Goal: Information Seeking & Learning: Learn about a topic

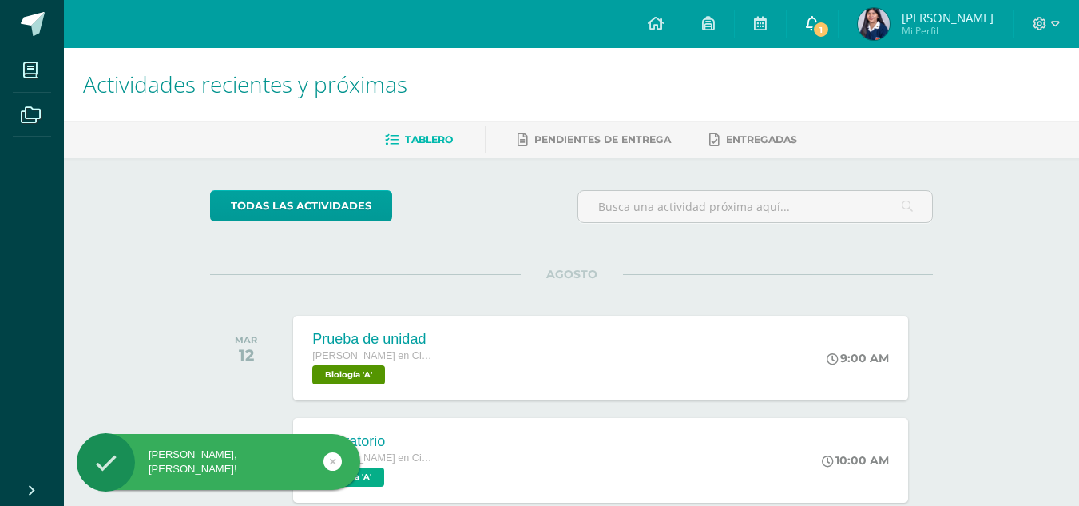
click at [816, 39] on link "1" at bounding box center [812, 24] width 51 height 48
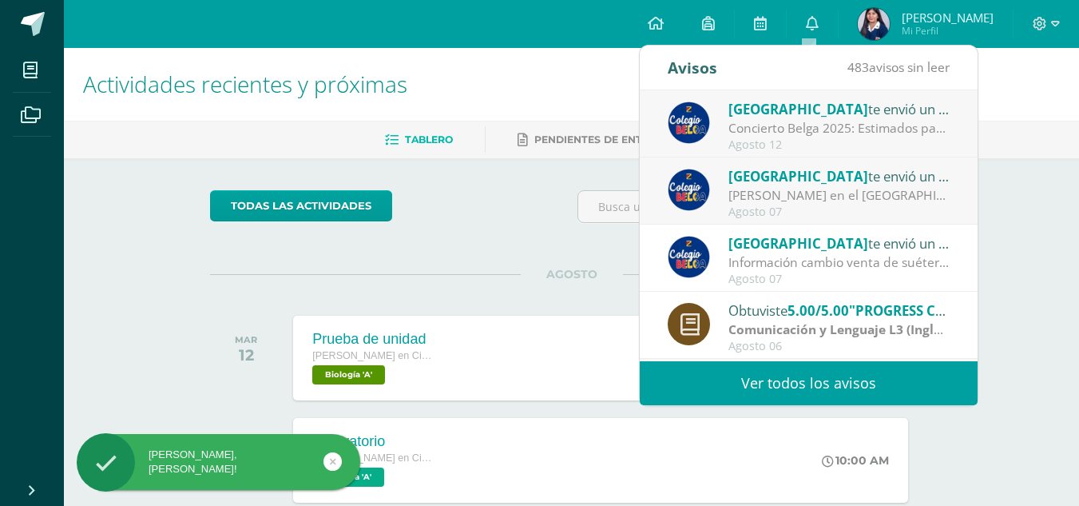
click at [867, 129] on div "Concierto Belga 2025: Estimados padres y madres de familia: Les saludamos cordi…" at bounding box center [839, 128] width 222 height 18
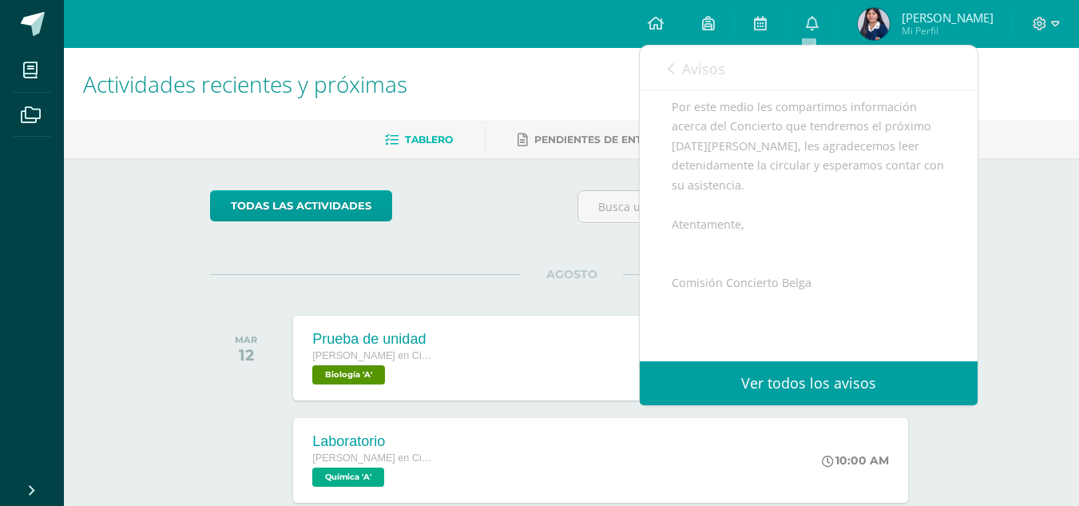
scroll to position [251, 0]
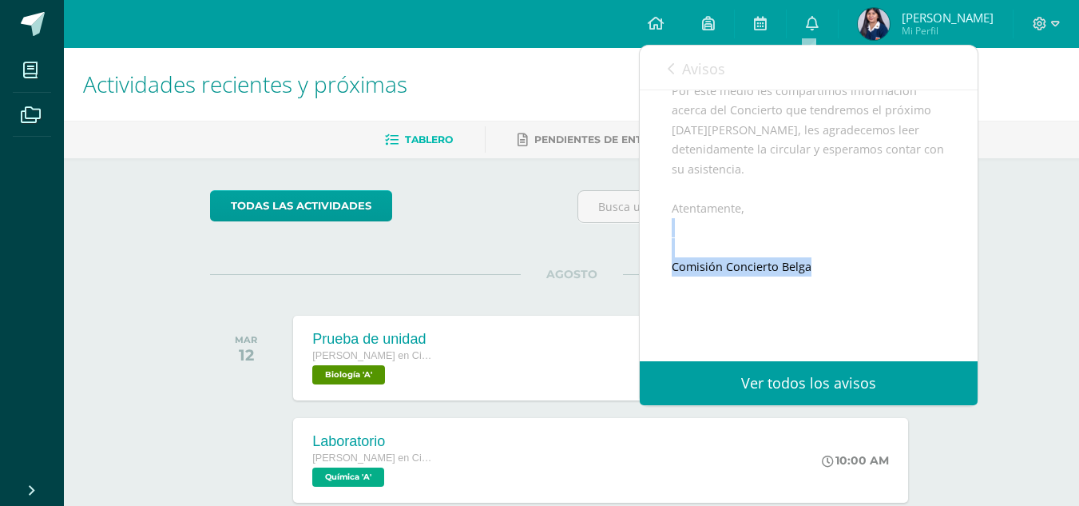
drag, startPoint x: 962, startPoint y: 262, endPoint x: 959, endPoint y: 285, distance: 23.3
click at [959, 285] on div "[GEOGRAPHIC_DATA] te envió un aviso: Concierto Belga 2025 [DATE] [GEOGRAPHIC_DA…" at bounding box center [809, 149] width 338 height 621
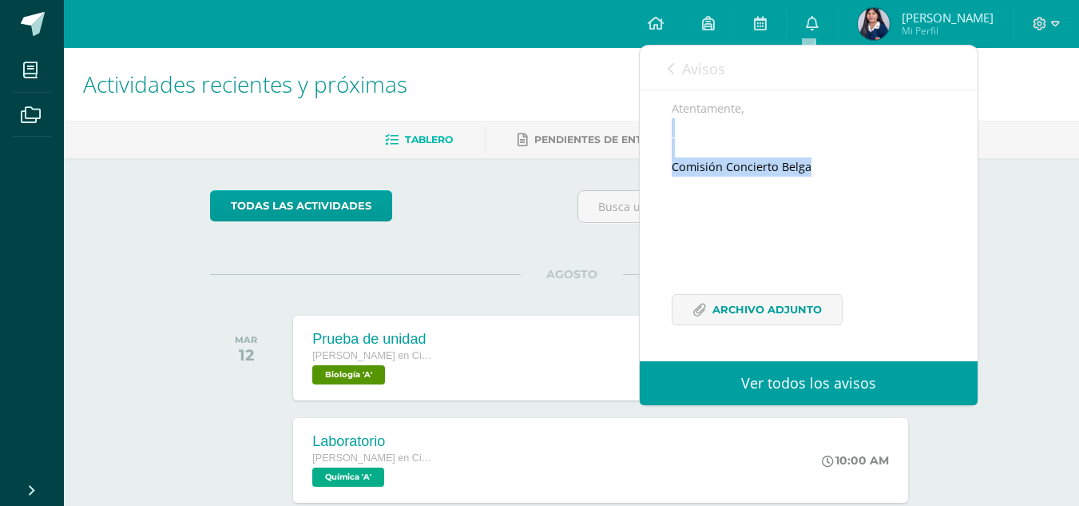
scroll to position [390, 0]
click at [827, 302] on link "Archivo Adjunto" at bounding box center [757, 309] width 171 height 31
click at [676, 59] on link "Avisos" at bounding box center [697, 69] width 58 height 46
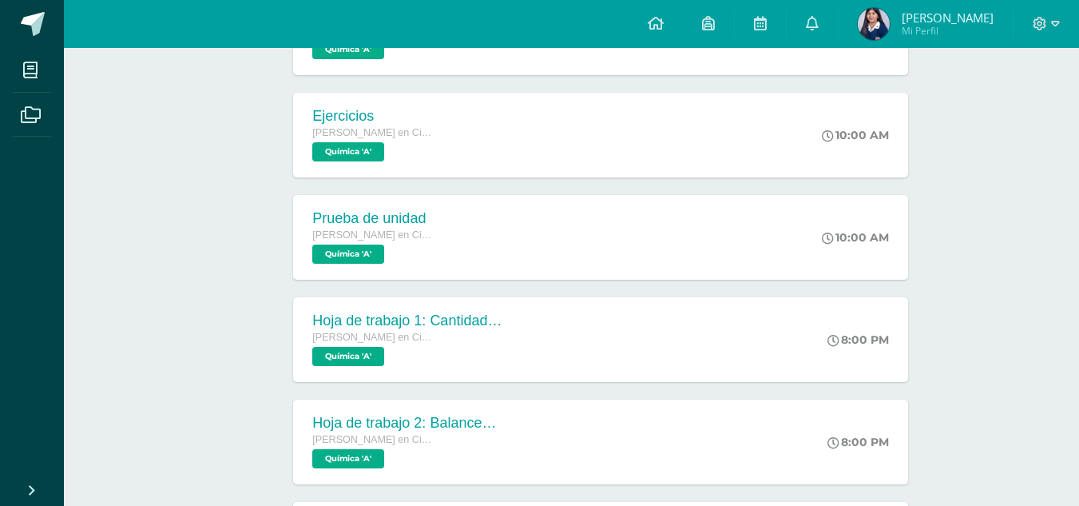
scroll to position [921, 0]
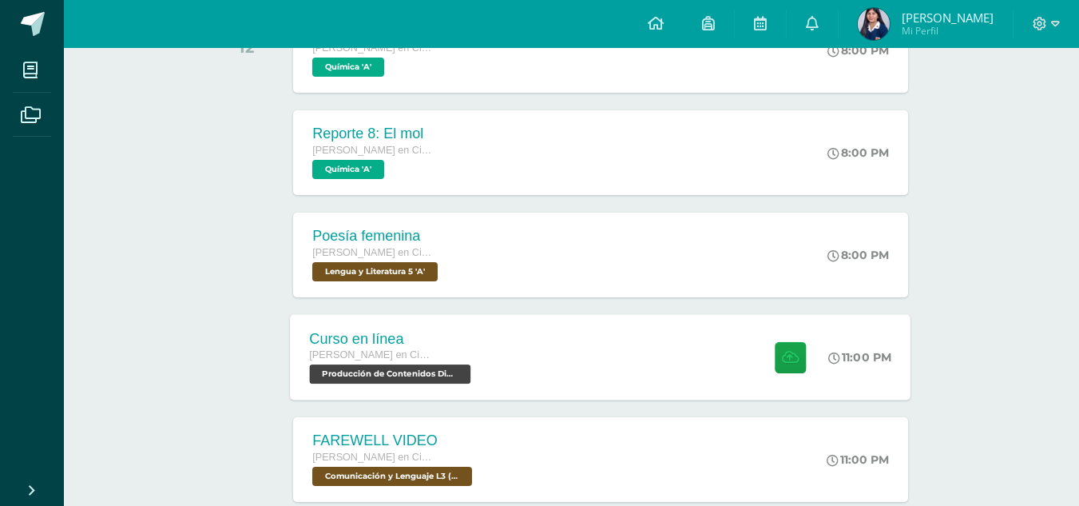
click at [585, 364] on div "Curso en línea [PERSON_NAME] en Ciencias y Letras con Orientación en Computació…" at bounding box center [601, 356] width 621 height 85
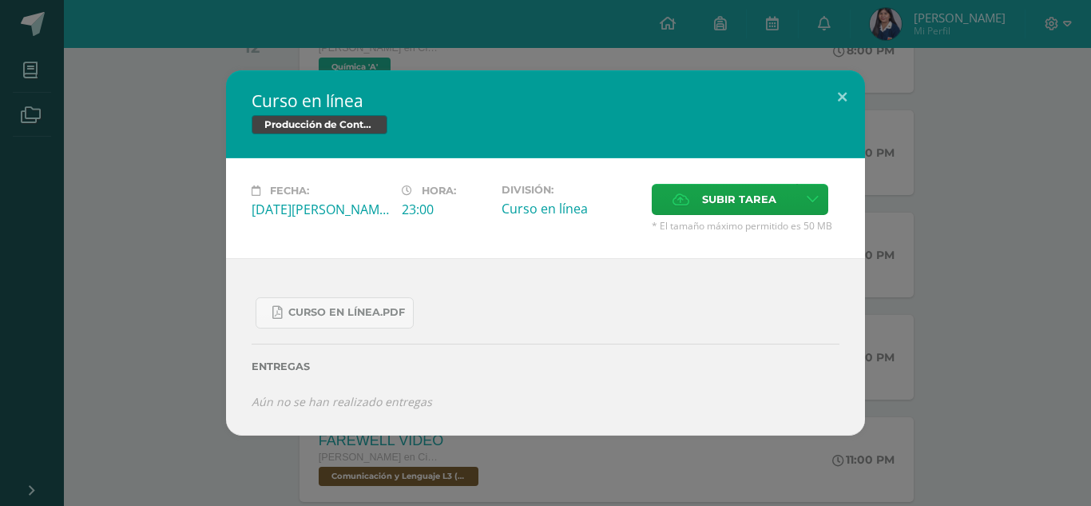
click at [921, 391] on div "Curso en línea Producción de Contenidos Digitales Fecha: [DATE][PERSON_NAME] Ho…" at bounding box center [545, 252] width 1078 height 365
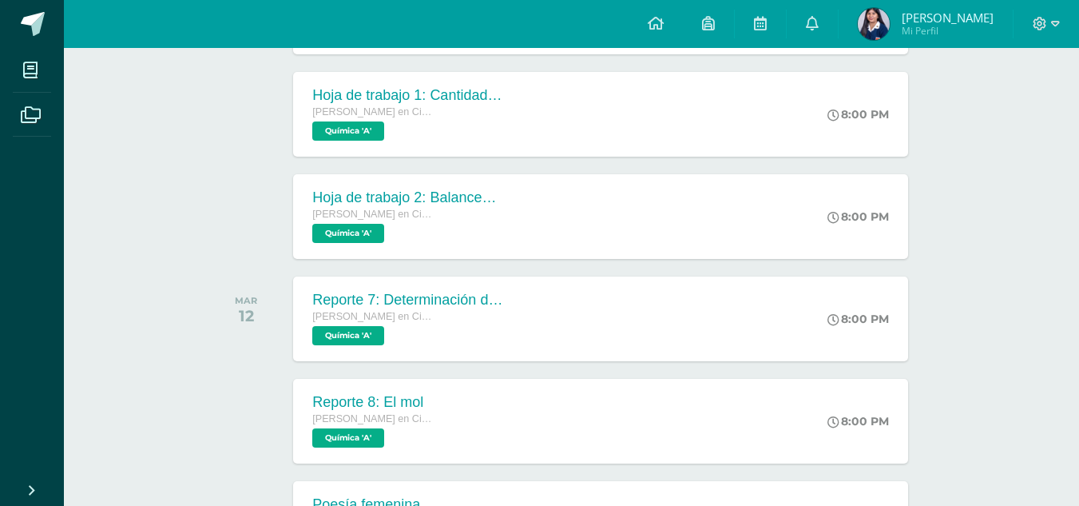
scroll to position [669, 0]
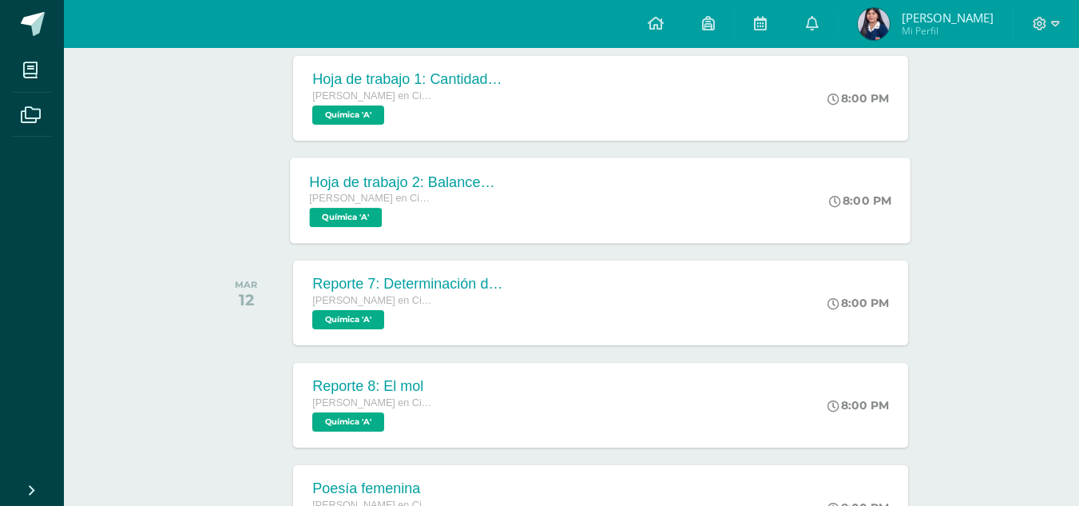
click at [747, 201] on div "Hoja de trabajo 2: Balanceo de ecuaciones [PERSON_NAME] en Ciencias y Letras co…" at bounding box center [601, 199] width 621 height 85
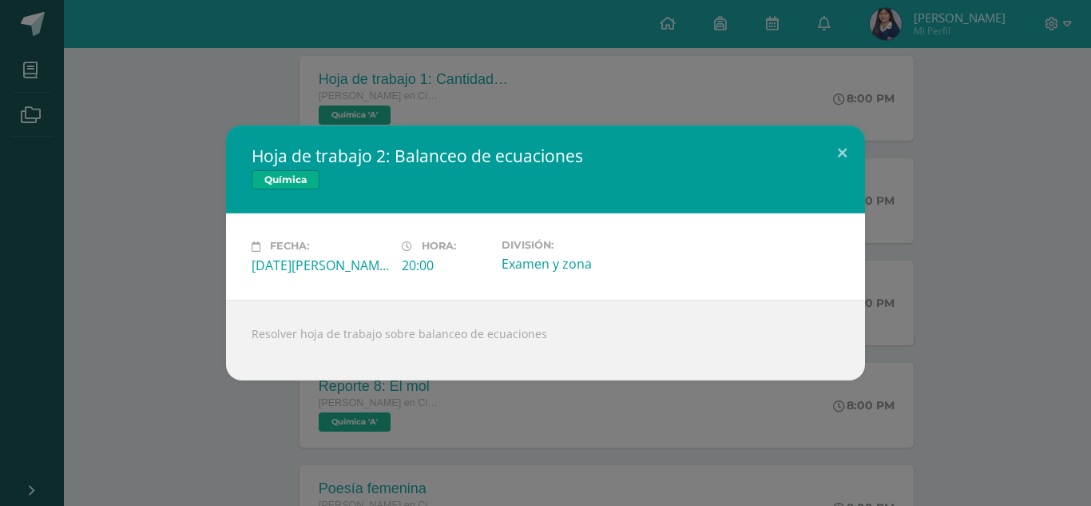
click at [966, 291] on div "Hoja de trabajo 2: Balanceo de ecuaciones Química Fecha: [DATE][PERSON_NAME] Ho…" at bounding box center [545, 252] width 1078 height 254
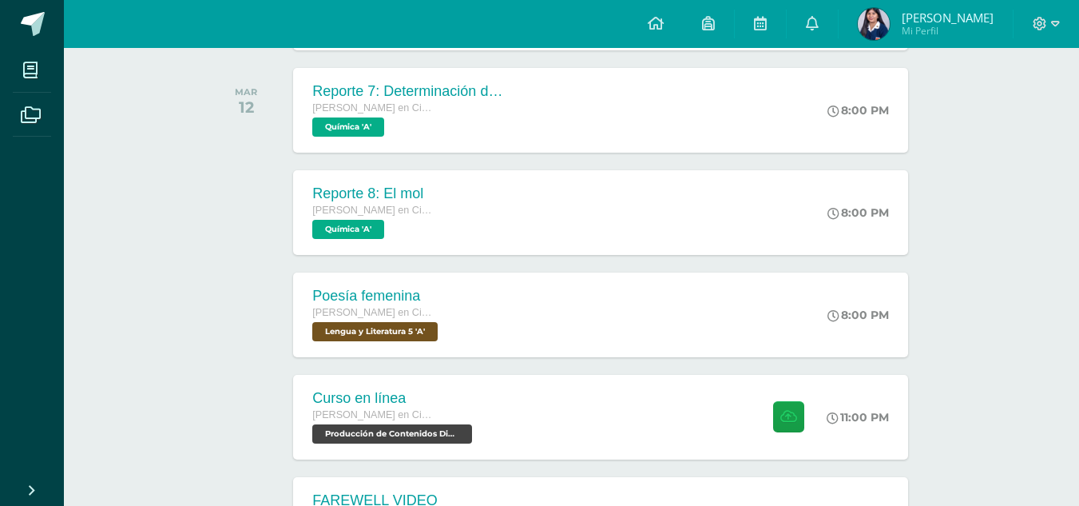
scroll to position [863, 0]
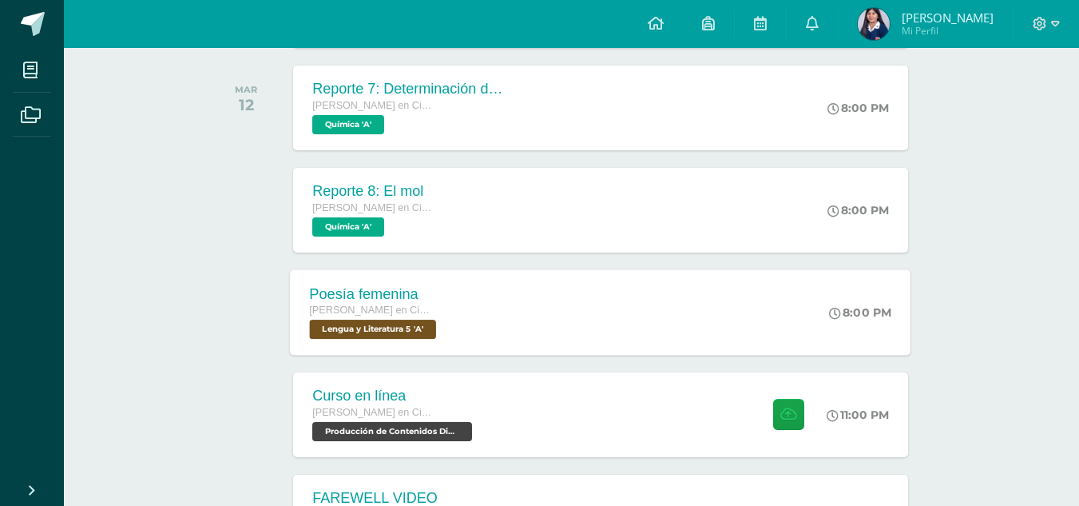
click at [796, 319] on div "Poesía femenina [PERSON_NAME] en Ciencias y Letras con Orientación en Computaci…" at bounding box center [601, 311] width 621 height 85
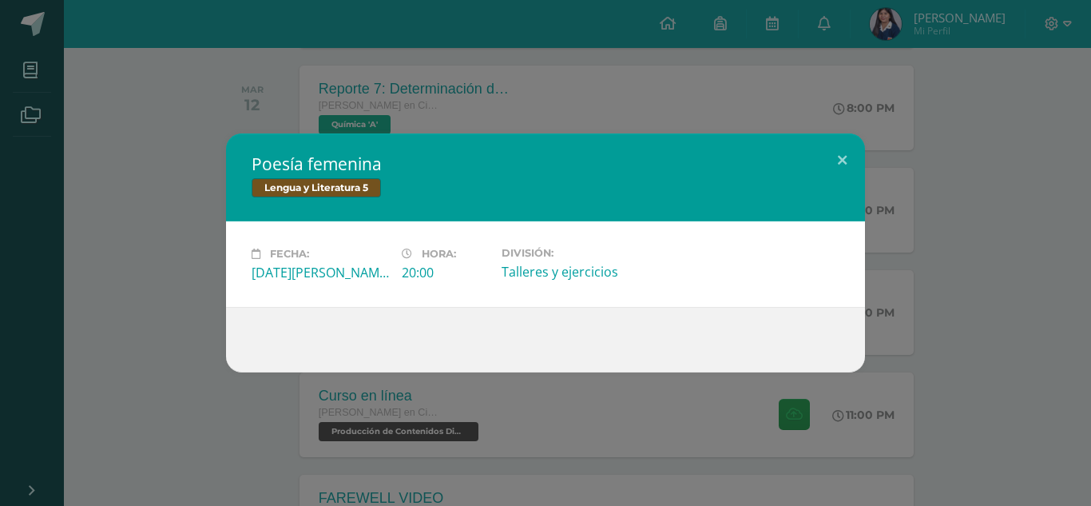
click at [1026, 343] on div "Poesía femenina Lengua y Literatura 5 Fecha: [DATE][PERSON_NAME] Hora: 20:00 Di…" at bounding box center [545, 252] width 1078 height 239
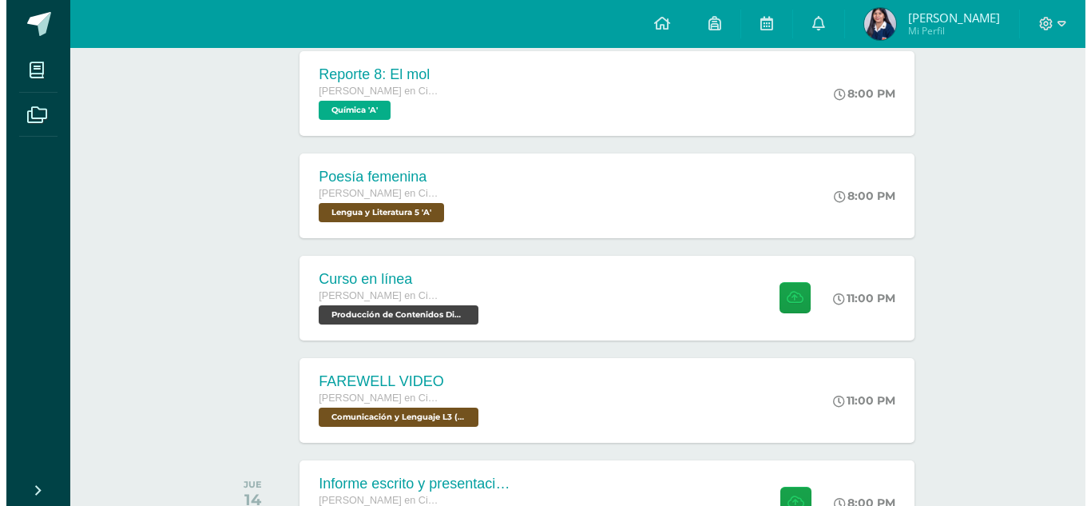
scroll to position [1040, 0]
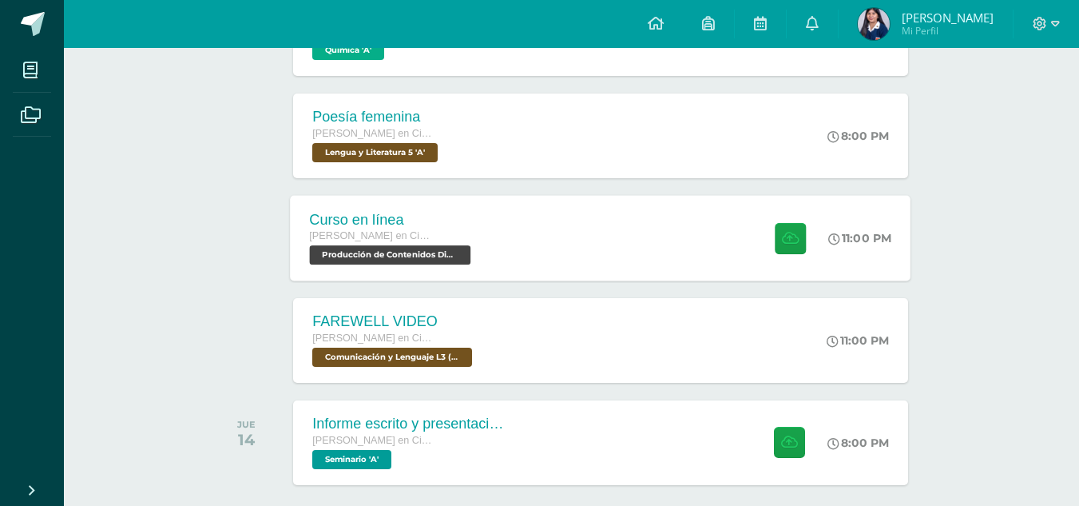
click at [691, 239] on div "Curso en línea [PERSON_NAME] en Ciencias y Letras con Orientación en Computació…" at bounding box center [601, 237] width 621 height 85
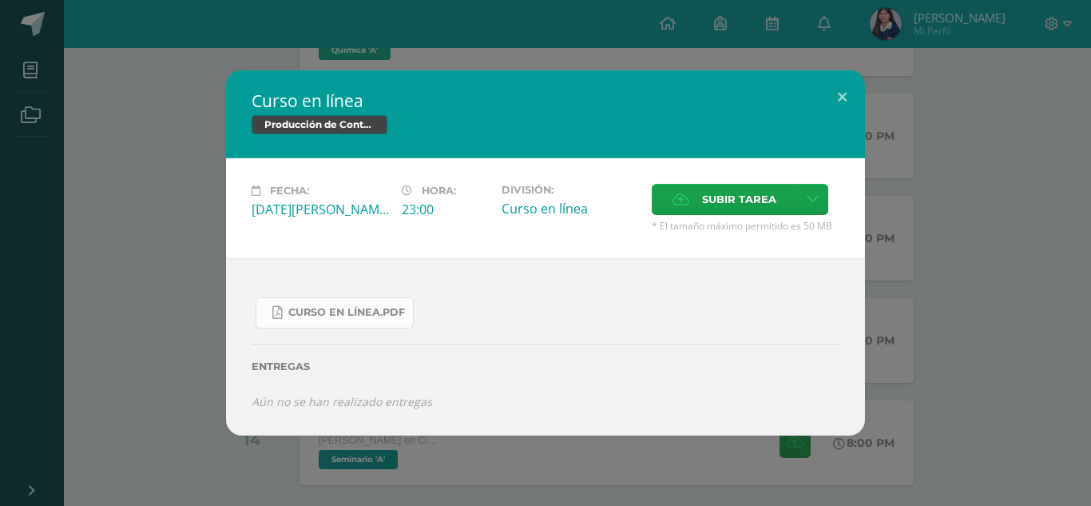
click at [372, 315] on span "Curso en línea.pdf" at bounding box center [346, 312] width 117 height 13
